Goal: Task Accomplishment & Management: Manage account settings

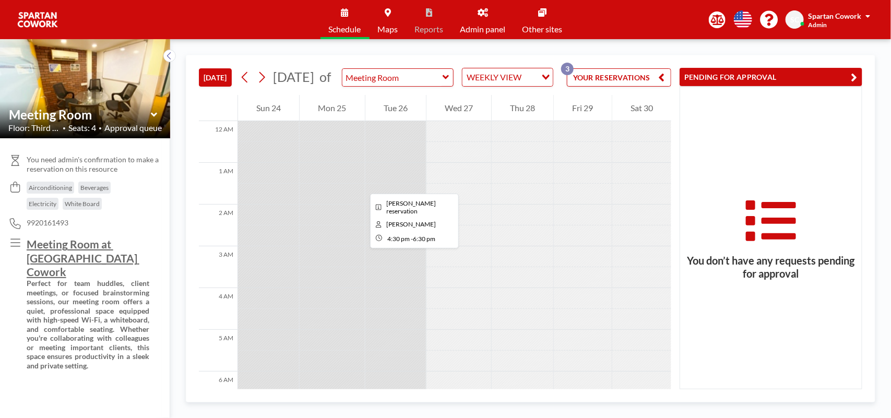
scroll to position [647, 0]
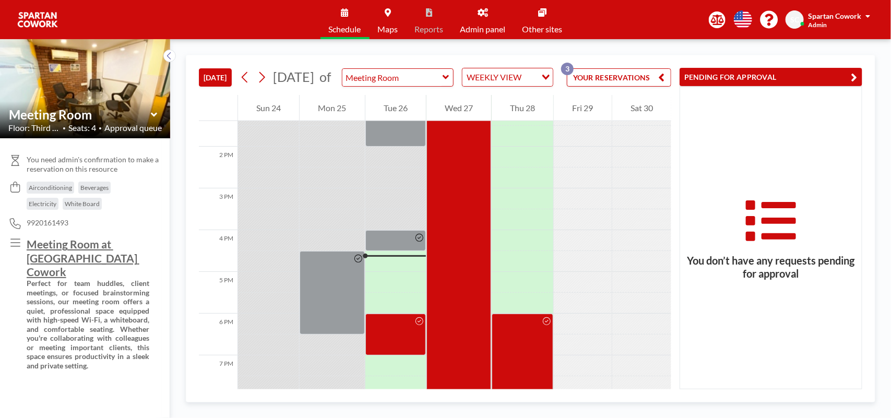
scroll to position [538, 0]
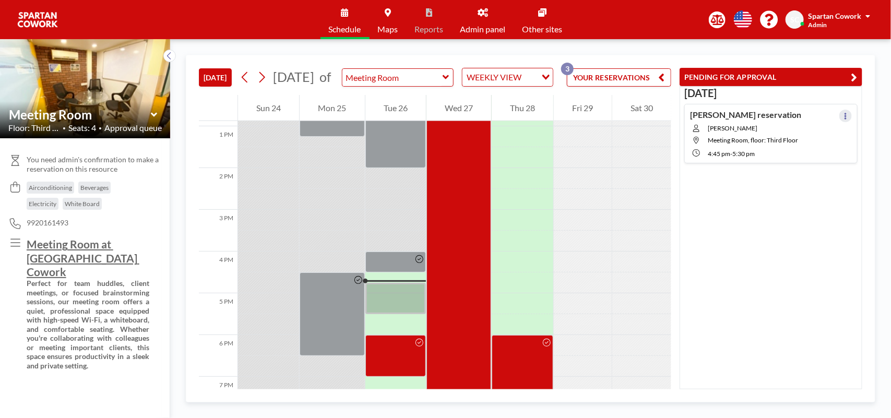
click at [842, 116] on button at bounding box center [846, 116] width 13 height 13
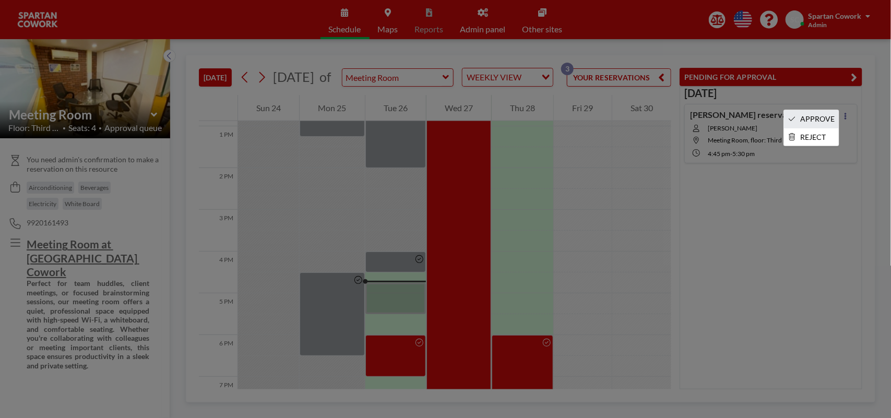
click at [822, 114] on li "APPROVE" at bounding box center [811, 119] width 55 height 18
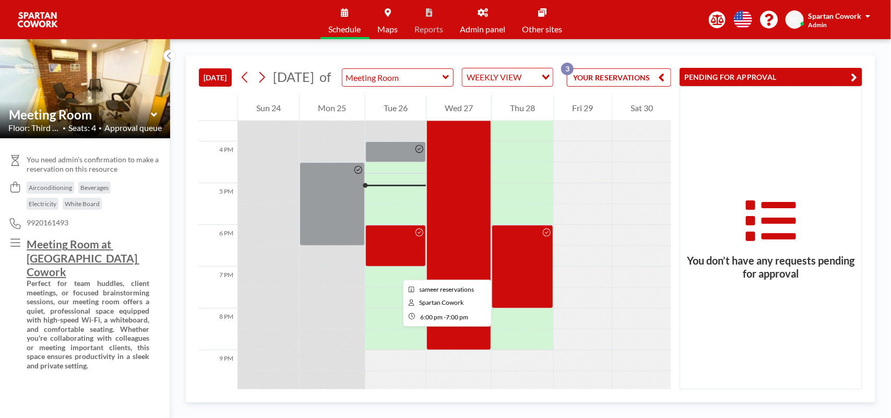
scroll to position [668, 0]
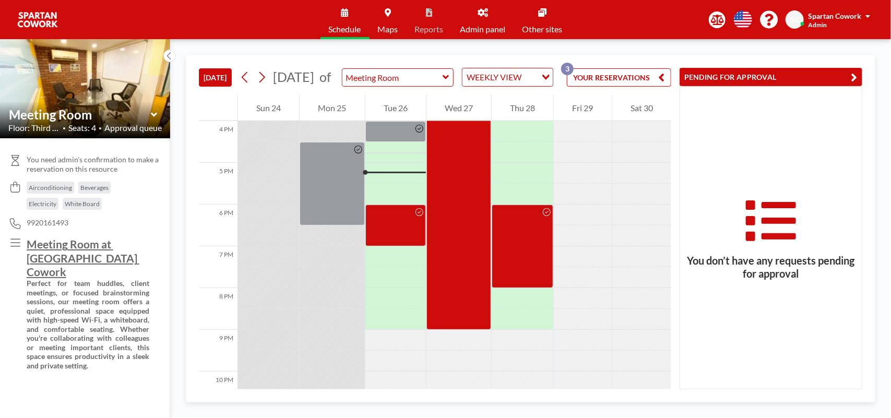
click at [487, 3] on link "Admin panel" at bounding box center [483, 19] width 62 height 39
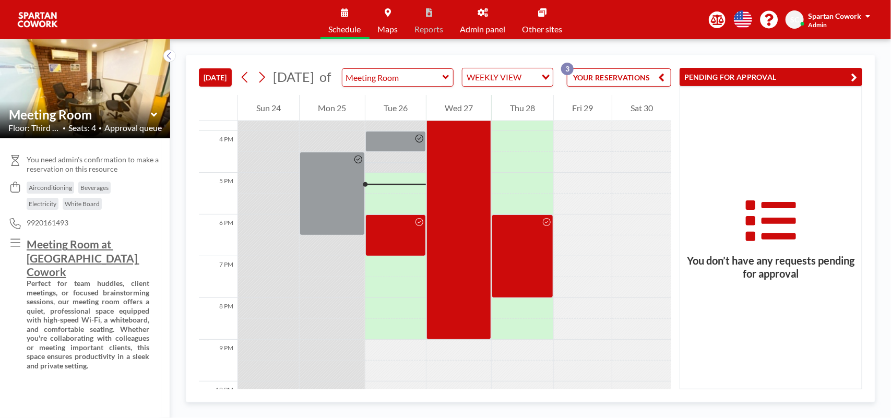
scroll to position [689, 0]
